Goal: Browse casually

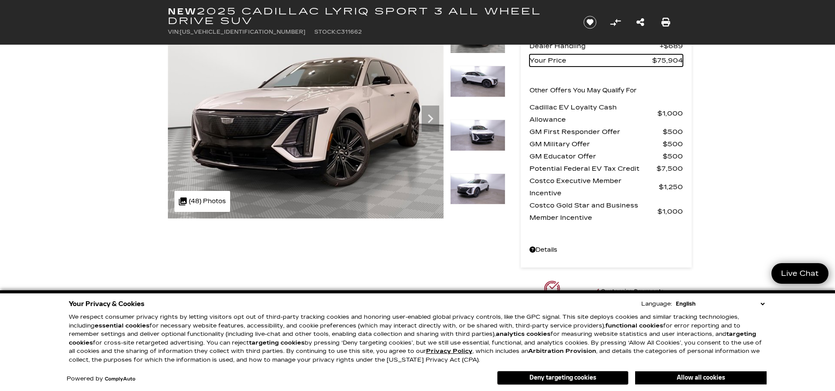
scroll to position [88, 0]
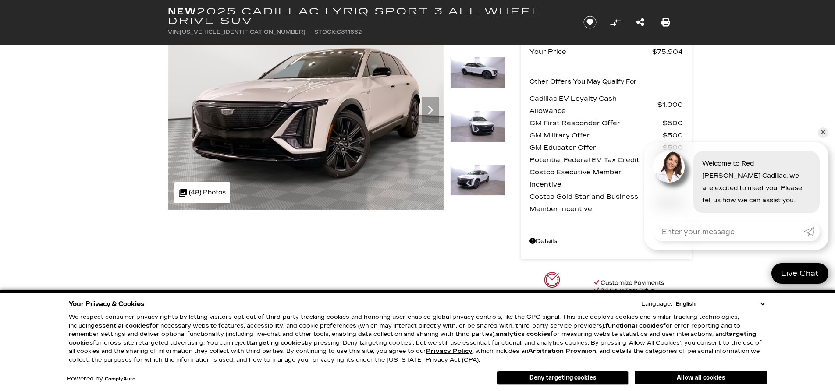
click at [714, 376] on button "Allow all cookies" at bounding box center [700, 378] width 131 height 13
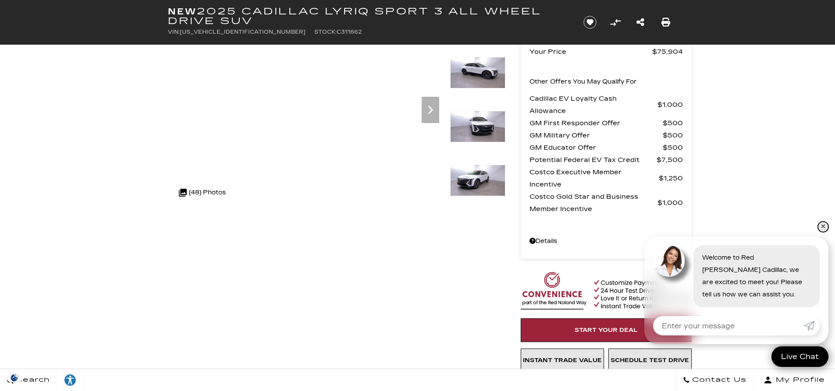
click at [824, 223] on link "✕" at bounding box center [823, 227] width 11 height 11
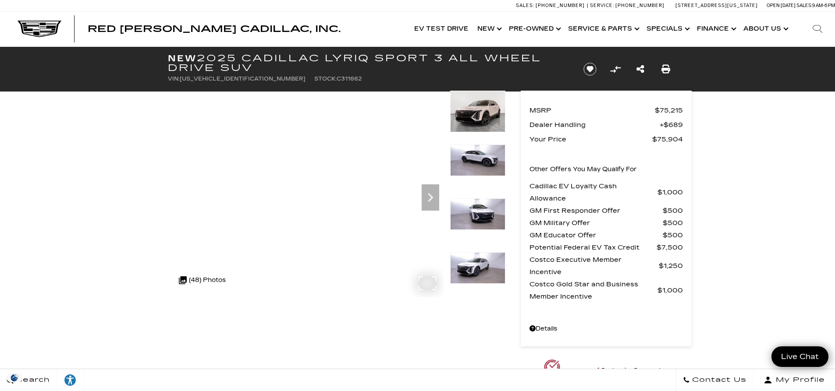
scroll to position [0, 0]
click at [491, 151] on img at bounding box center [477, 161] width 55 height 32
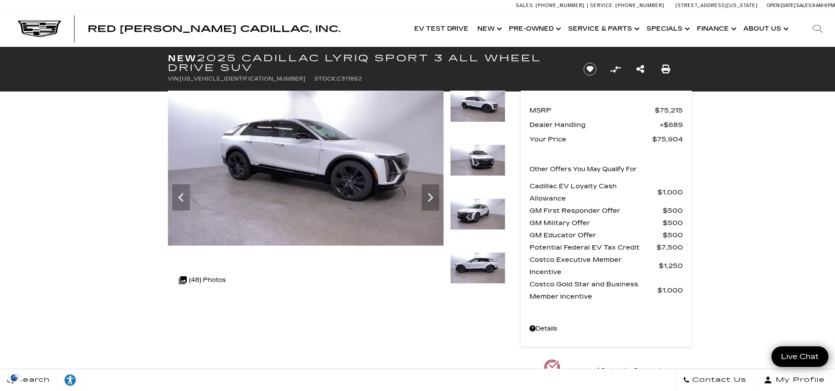
click at [484, 157] on img at bounding box center [477, 161] width 55 height 32
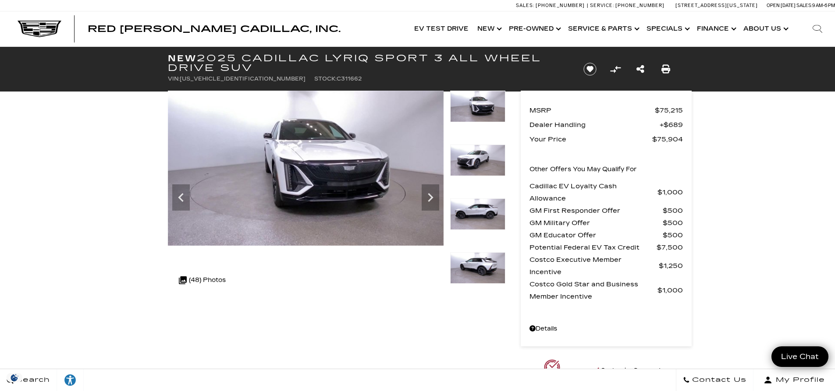
click at [482, 161] on img at bounding box center [477, 161] width 55 height 32
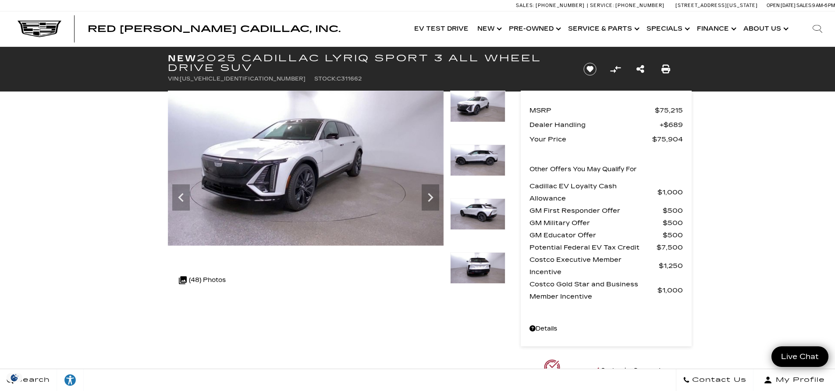
click at [487, 162] on img at bounding box center [477, 161] width 55 height 32
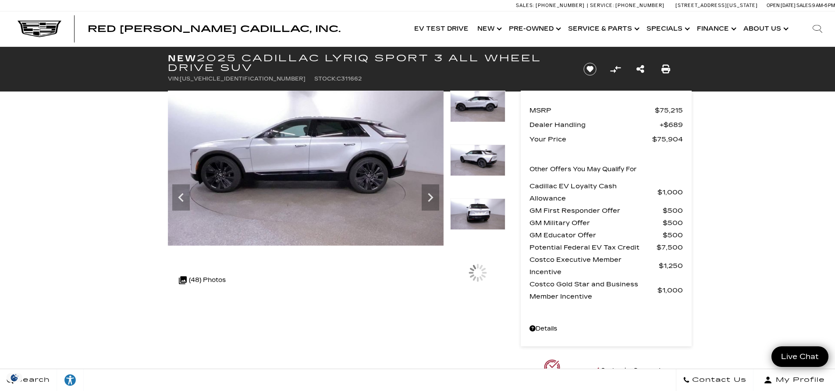
click at [490, 160] on img at bounding box center [477, 161] width 55 height 32
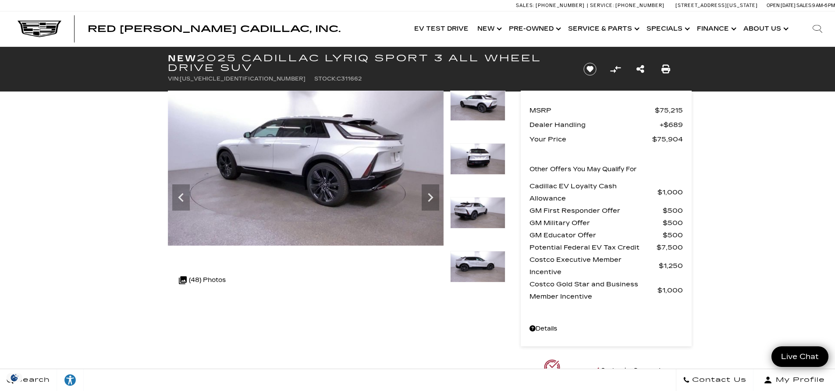
click at [491, 155] on img at bounding box center [477, 159] width 55 height 32
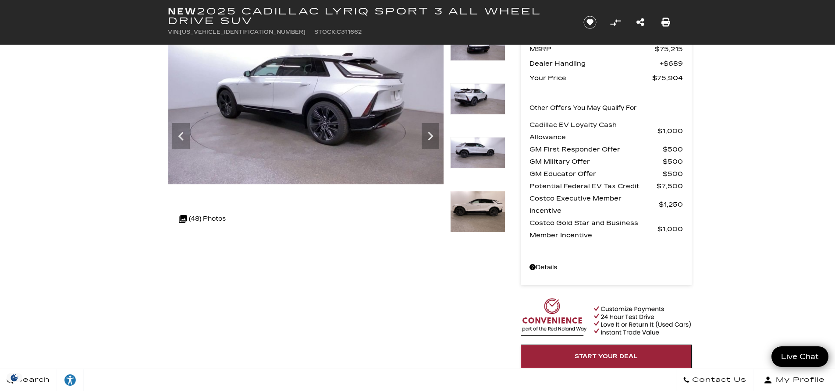
scroll to position [44, 0]
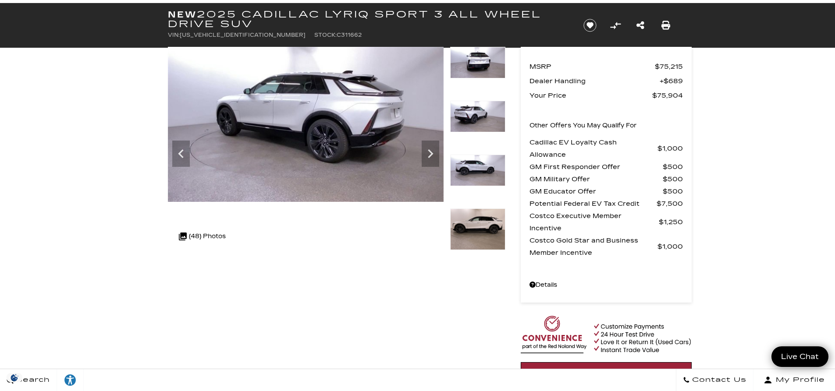
click at [483, 226] on img at bounding box center [477, 230] width 55 height 42
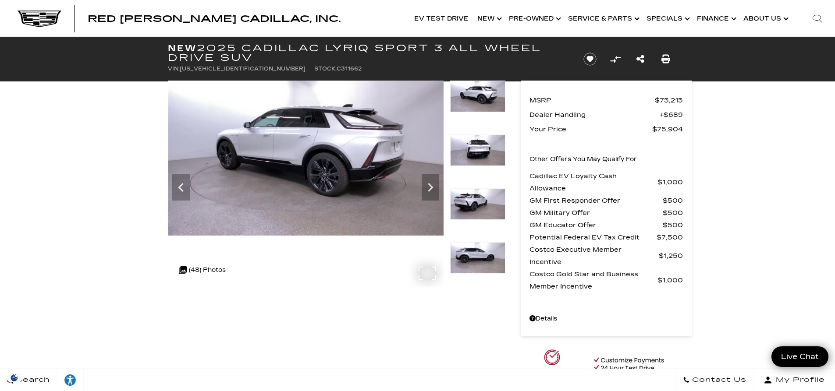
scroll to position [0, 0]
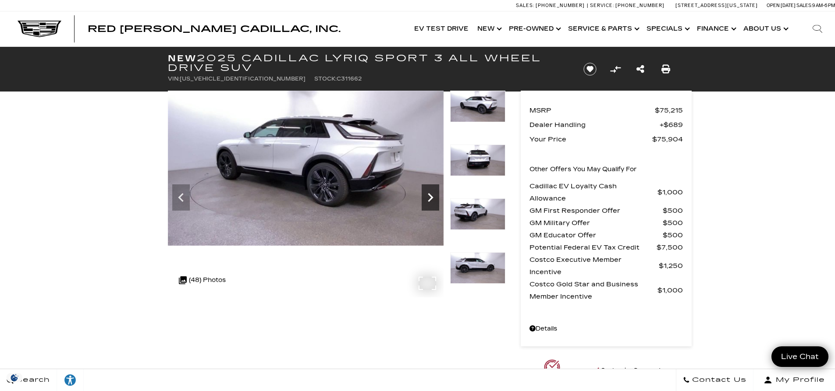
click at [424, 195] on icon "Next" at bounding box center [431, 198] width 18 height 18
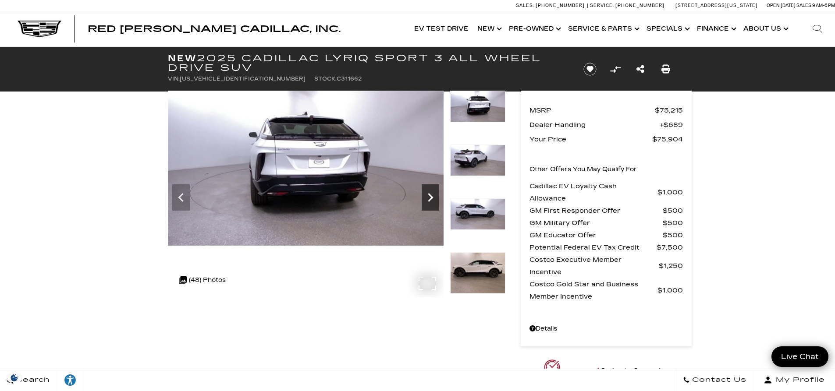
click at [427, 194] on icon "Next" at bounding box center [431, 198] width 18 height 18
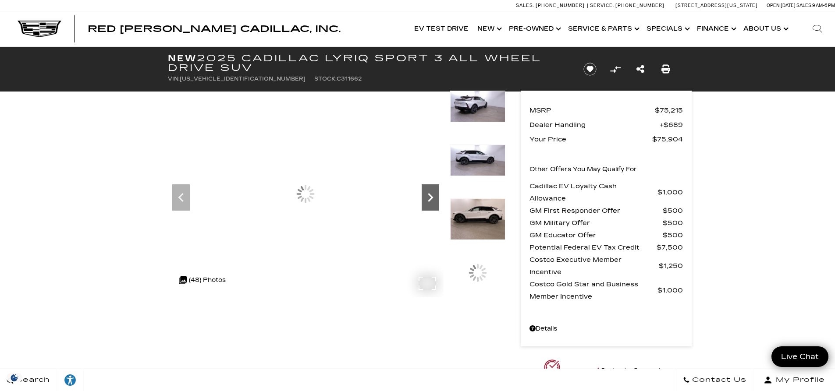
click at [427, 194] on icon "Next" at bounding box center [431, 198] width 18 height 18
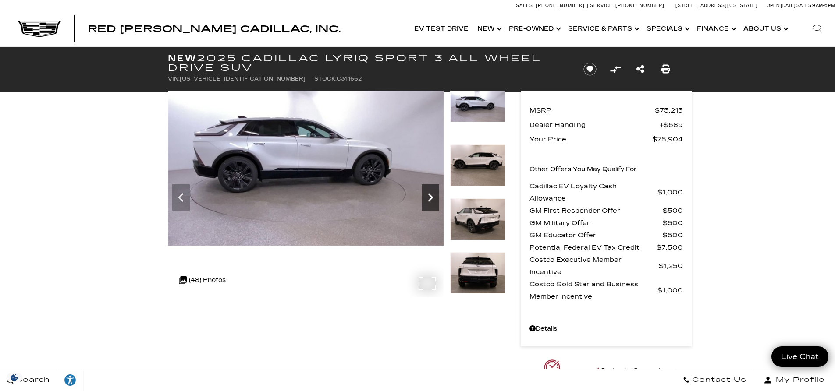
click at [422, 197] on icon "Next" at bounding box center [431, 198] width 18 height 18
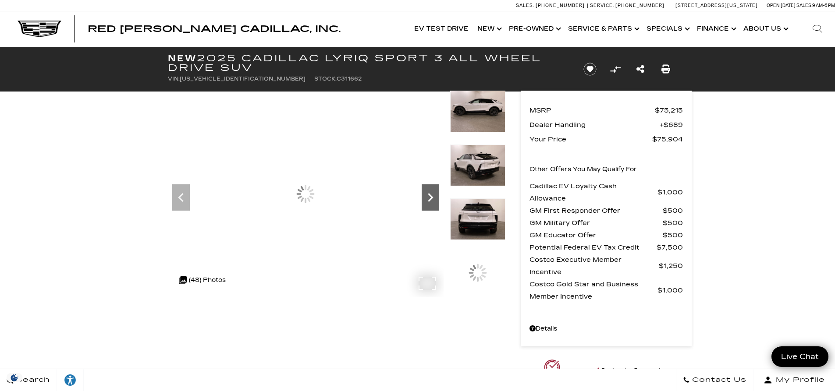
click at [422, 197] on icon "Next" at bounding box center [431, 198] width 18 height 18
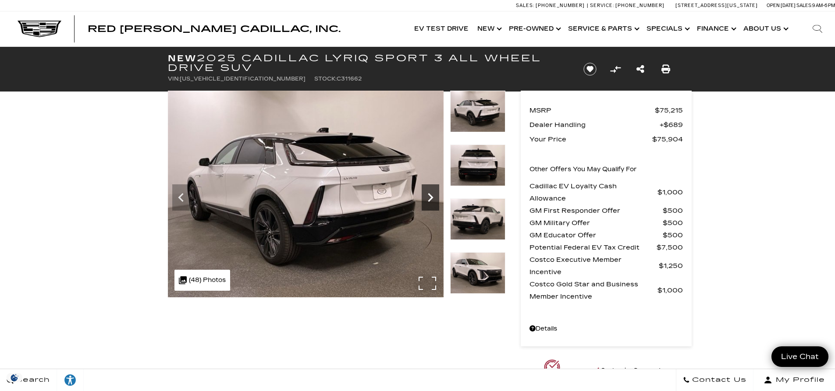
click at [422, 197] on icon "Next" at bounding box center [431, 198] width 18 height 18
